Goal: Information Seeking & Learning: Understand process/instructions

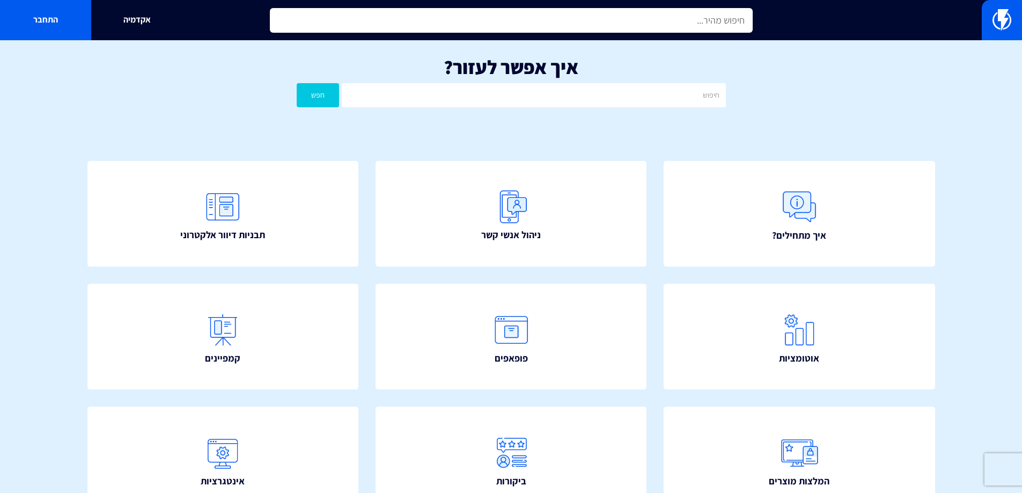
click at [469, 12] on input "text" at bounding box center [511, 20] width 483 height 25
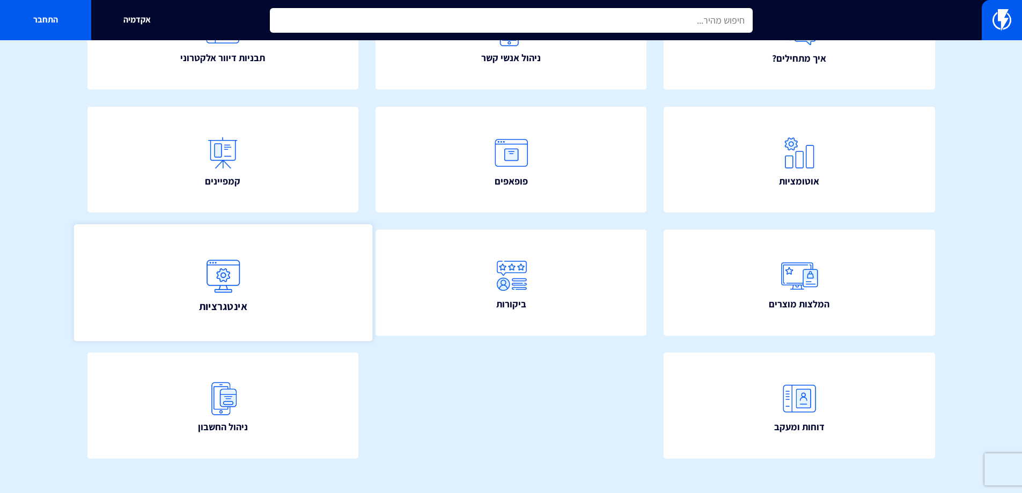
scroll to position [192, 0]
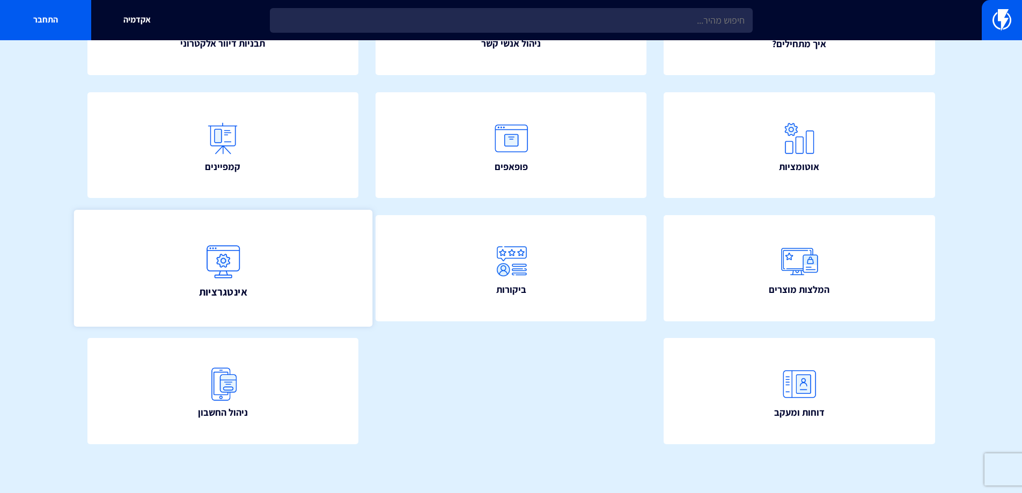
click at [257, 287] on link "אינטגרציות" at bounding box center [223, 268] width 298 height 116
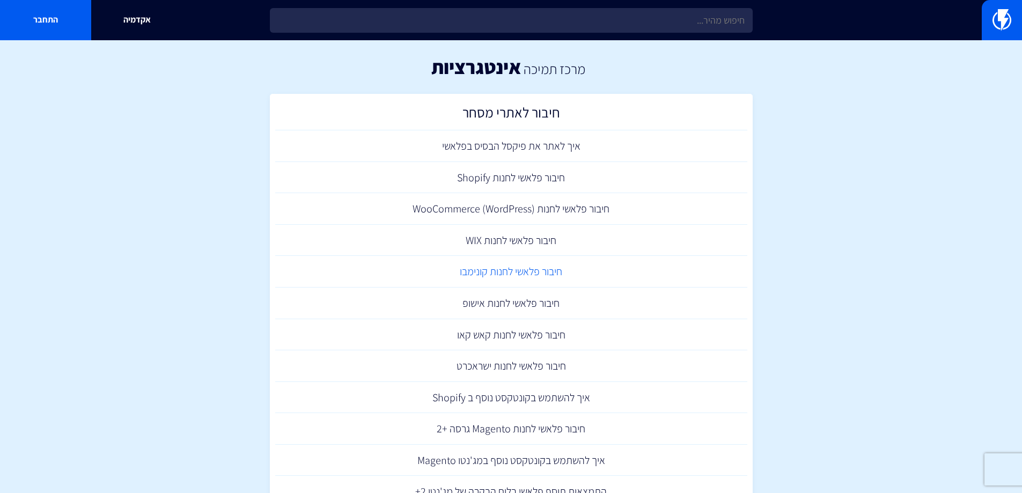
click at [496, 273] on link "חיבור פלאשי לחנות קונימבו" at bounding box center [511, 272] width 472 height 32
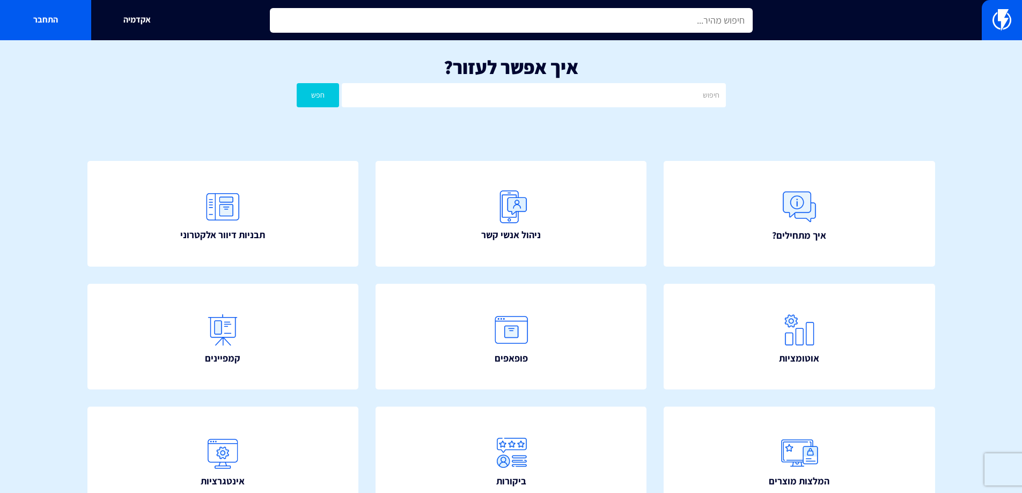
click at [437, 16] on input "text" at bounding box center [511, 20] width 483 height 25
type input "p"
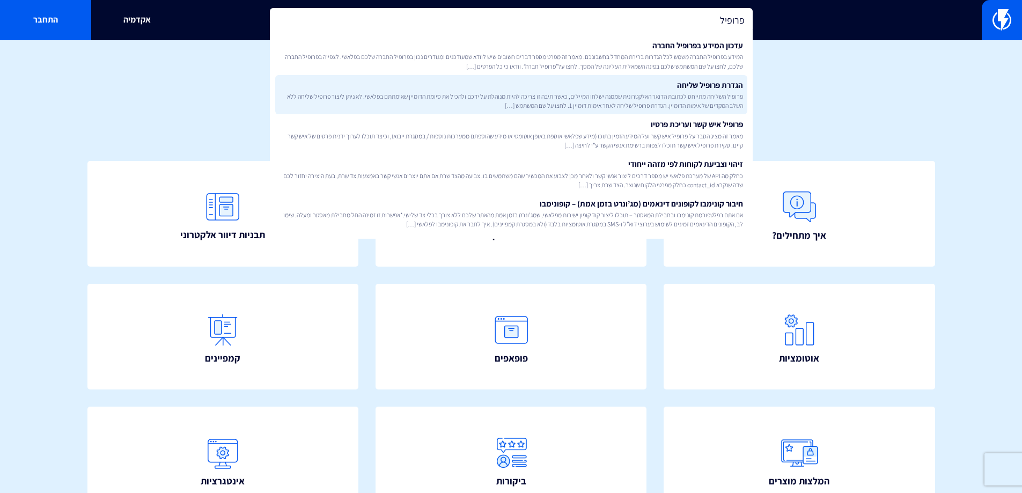
type input "פרופיל"
click at [617, 89] on link "הגדרת פרופיל שליחה פרופיל השליחה מתייחס לכתובת הדואר האלקטרונית שממנה ישלחו המי…" at bounding box center [511, 95] width 472 height 40
